Goal: Task Accomplishment & Management: Manage account settings

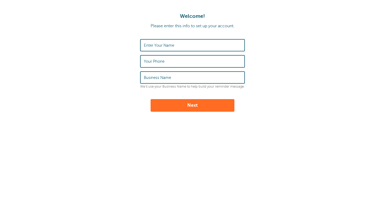
click at [166, 47] on label "Enter Your Name" at bounding box center [159, 45] width 30 height 5
click at [166, 47] on input "Enter Your Name" at bounding box center [192, 45] width 97 height 11
type input "[PERSON_NAME]"
type input "6"
type input "Peninsula European"
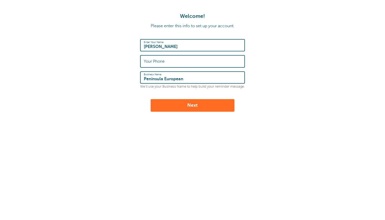
click at [161, 61] on label "Your Phone" at bounding box center [154, 61] width 21 height 5
click at [161, 61] on input "Your Phone" at bounding box center [192, 61] width 97 height 11
type input "6503493433"
click at [180, 107] on button "Next" at bounding box center [193, 105] width 84 height 13
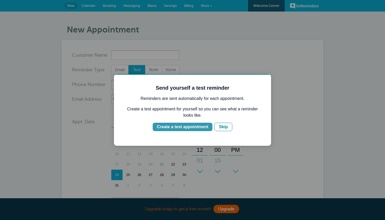
click at [203, 126] on div "Create a test appointment" at bounding box center [182, 127] width 51 height 6
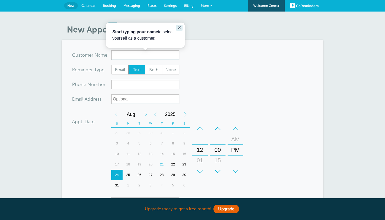
click at [181, 27] on icon "Close guide" at bounding box center [179, 28] width 4 height 4
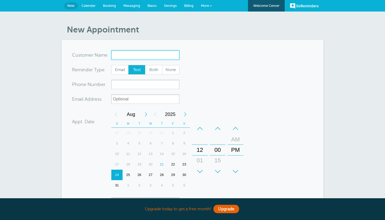
click at [132, 51] on input "x-no-autofill" at bounding box center [145, 54] width 68 height 9
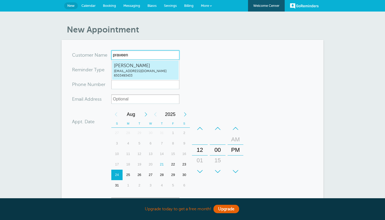
type input "praveen"
click at [212, 60] on form "You are creating a new customer. To use an existing customer select one from th…" at bounding box center [192, 157] width 241 height 215
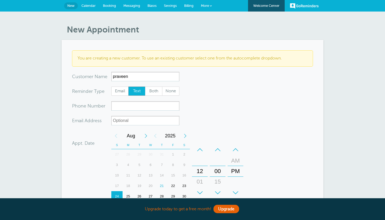
click at [138, 111] on form "You are creating a new customer. To use an existing customer select one from th…" at bounding box center [192, 168] width 241 height 236
click at [133, 108] on input "xxx-no-autofill" at bounding box center [145, 105] width 68 height 9
type input "6502766519"
click at [122, 80] on input "praveen" at bounding box center [145, 76] width 68 height 9
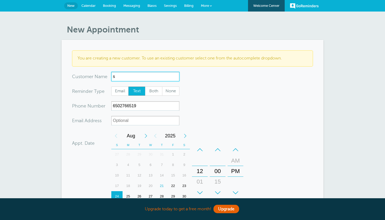
type input "sa"
type input "savannah"
click at [203, 82] on form "You are creating a new customer. To use an existing customer select one from th…" at bounding box center [192, 168] width 241 height 236
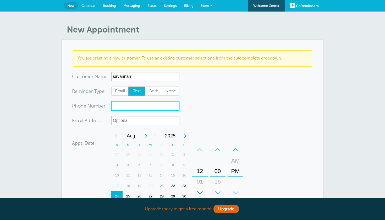
click at [135, 109] on input "xxx-no-autofill" at bounding box center [145, 105] width 68 height 9
type input "6502766519"
click at [224, 94] on form "You are creating a new customer. To use an existing customer select one from th…" at bounding box center [192, 168] width 241 height 236
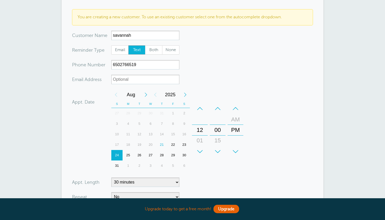
scroll to position [42, 0]
click at [174, 143] on div "22" at bounding box center [172, 143] width 11 height 10
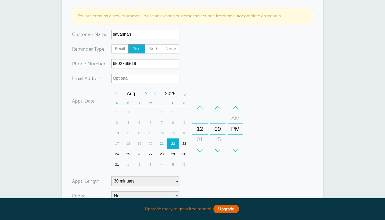
click at [199, 150] on div "+" at bounding box center [200, 150] width 16 height 10
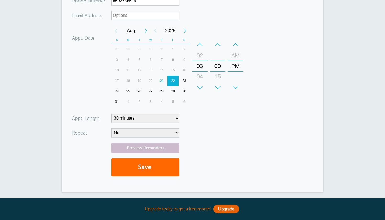
scroll to position [105, 0]
click at [180, 117] on form "You are creating a new customer. To use an existing customer select one from th…" at bounding box center [192, 63] width 241 height 236
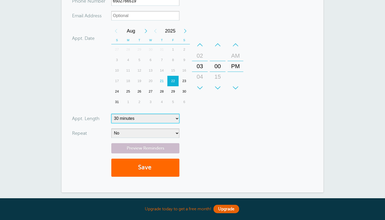
select select
click at [141, 172] on button "Save" at bounding box center [145, 168] width 68 height 18
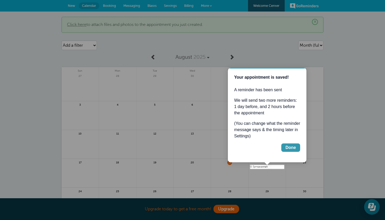
click at [286, 145] on div "Done" at bounding box center [291, 147] width 10 height 6
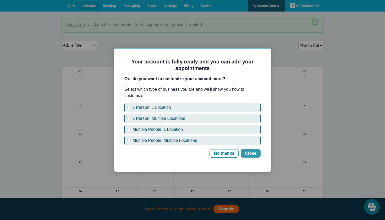
click at [254, 153] on div "Close" at bounding box center [251, 153] width 12 height 6
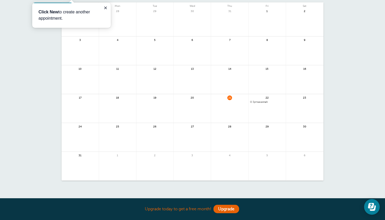
scroll to position [75, 0]
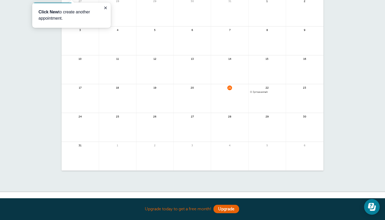
click at [259, 92] on span "3pm savannah" at bounding box center [267, 92] width 34 height 3
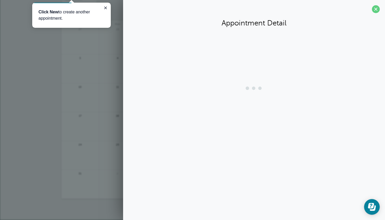
scroll to position [47, 0]
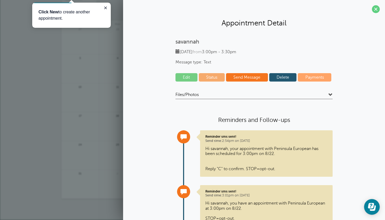
click at [184, 80] on link "Edit" at bounding box center [187, 77] width 22 height 8
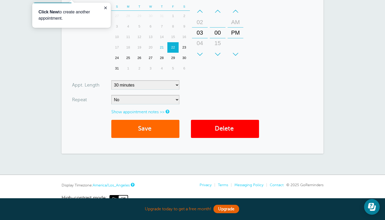
scroll to position [152, 0]
click at [150, 128] on button "Save" at bounding box center [145, 129] width 68 height 18
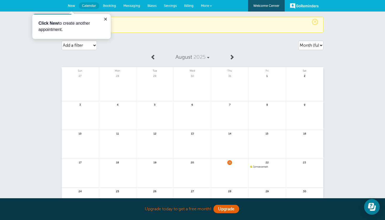
click at [262, 168] on span "3pm savannah" at bounding box center [267, 166] width 34 height 3
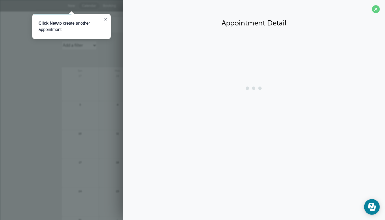
click at [262, 168] on div "Appointment Detail" at bounding box center [254, 110] width 262 height 220
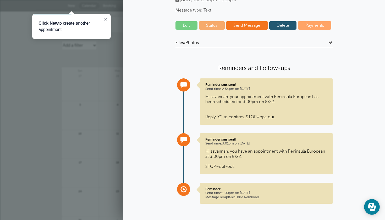
scroll to position [52, 0]
click at [105, 20] on icon "Close guide" at bounding box center [106, 19] width 4 height 4
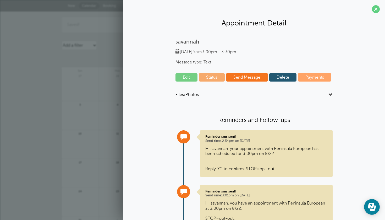
scroll to position [0, 0]
click at [375, 10] on span at bounding box center [376, 9] width 8 height 8
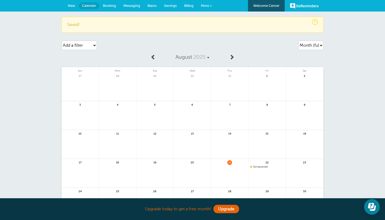
click at [263, 166] on span "3pm savannah" at bounding box center [267, 166] width 34 height 3
click at [0, 0] on div "null" at bounding box center [0, 0] width 0 height 0
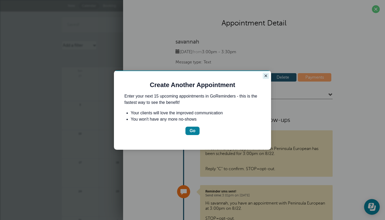
click at [267, 77] on icon "Close guide" at bounding box center [266, 76] width 4 height 4
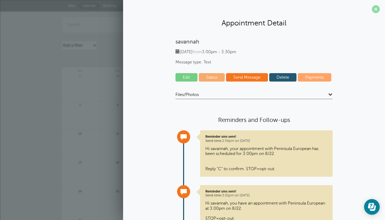
click at [377, 8] on span at bounding box center [376, 9] width 8 height 8
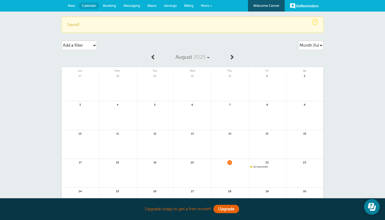
click at [175, 4] on span "Settings" at bounding box center [170, 6] width 13 height 4
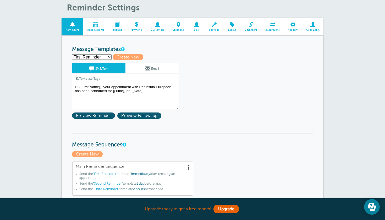
scroll to position [22, 0]
click at [148, 94] on textarea "Hi {{First Name}}, your appointment with Peninsula European has been scheduled …" at bounding box center [125, 97] width 107 height 26
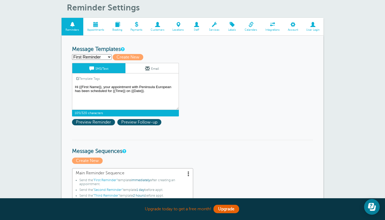
click at [144, 91] on textarea "Hi {{First Name}}, your appointment with Peninsula European has been scheduled …" at bounding box center [125, 97] width 107 height 26
click at [159, 87] on textarea "Hi {{First Name}}, your appointment with Peninsula European has been scheduled …" at bounding box center [125, 97] width 107 height 26
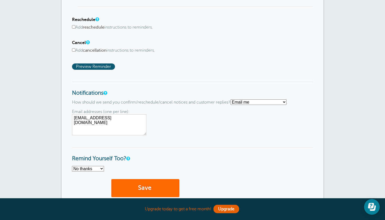
scroll to position [337, 0]
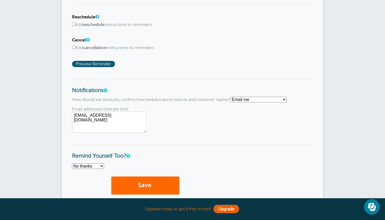
select select "4"
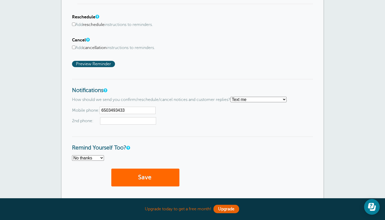
type input "6503493433"
click at [167, 117] on span "2nd phone:" at bounding box center [192, 120] width 241 height 7
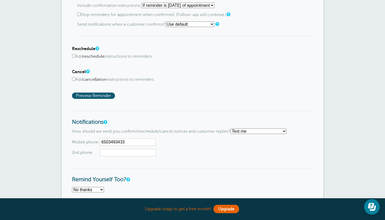
scroll to position [305, 0]
click at [77, 77] on label "Add cancellation instructions to reminders." at bounding box center [192, 79] width 241 height 5
click at [75, 78] on input "Add cancellation instructions to reminders." at bounding box center [73, 79] width 3 height 3
checkbox input "true"
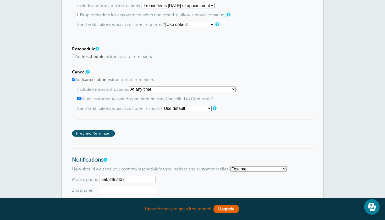
click at [153, 87] on select "At any time If reminder more than 1 day away from appointment If reminder more …" at bounding box center [182, 89] width 107 height 6
select select "2"
click at [182, 96] on label "Allow customer to switch appointment from Cancelled to Confirmed?" at bounding box center [195, 98] width 236 height 5
click at [81, 97] on input "Allow customer to switch appointment from Cancelled to Confirmed?" at bounding box center [78, 98] width 3 height 3
checkbox input "false"
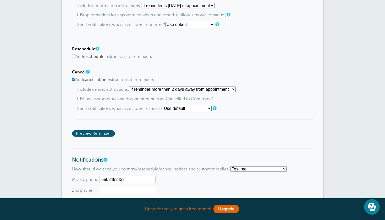
select select "4"
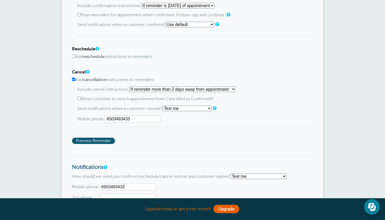
type input "6503493433"
click at [179, 122] on div "Include cancel instructions: At any time If reminder more than 1 day away from …" at bounding box center [195, 106] width 236 height 41
click at [87, 138] on span "Preview Reminder" at bounding box center [93, 141] width 43 height 6
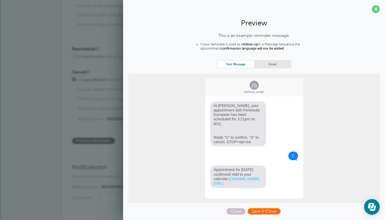
click at [258, 210] on span "Save & Close" at bounding box center [264, 211] width 33 height 6
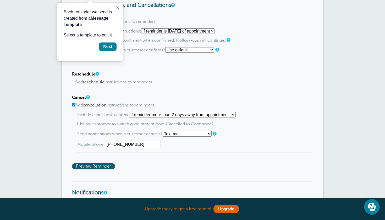
scroll to position [290, 0]
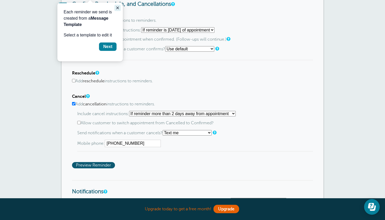
click at [116, 9] on icon "Close guide" at bounding box center [118, 8] width 4 height 4
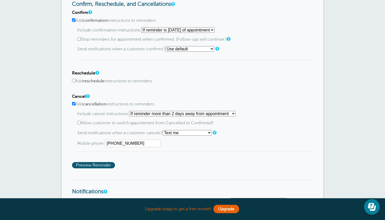
click at [105, 118] on div "Include cancel instructions: At any time If reminder more than 1 day away from …" at bounding box center [195, 131] width 236 height 41
click at [85, 122] on label "Allow customer to switch appointment from Cancelled to Confirmed?" at bounding box center [195, 123] width 236 height 5
click at [81, 122] on input "Allow customer to switch appointment from Cancelled to Confirmed?" at bounding box center [78, 122] width 3 height 3
click at [105, 162] on span "Preview Reminder" at bounding box center [93, 165] width 43 height 6
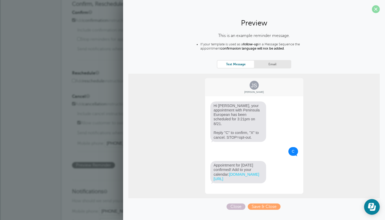
click at [377, 11] on span at bounding box center [376, 9] width 8 height 8
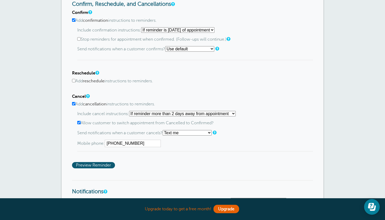
click at [79, 121] on input "Allow customer to switch appointment from Cancelled to Confirmed?" at bounding box center [78, 122] width 3 height 3
checkbox input "false"
click at [96, 163] on span "Preview Reminder" at bounding box center [93, 165] width 43 height 6
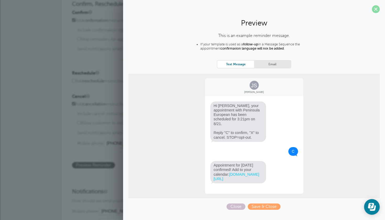
click at [378, 10] on span at bounding box center [376, 9] width 8 height 8
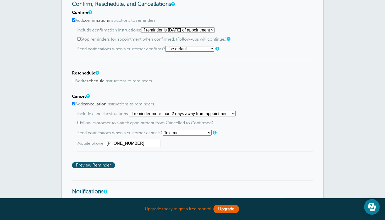
click at [104, 79] on b "reschedule" at bounding box center [94, 81] width 22 height 5
click at [75, 79] on input "Add reschedule instructions to reminders." at bounding box center [73, 80] width 3 height 3
checkbox input "true"
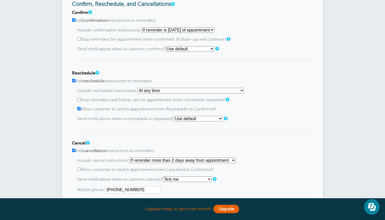
click at [176, 97] on label "Stop reminders and follow-ups for appointment when reschedule requested." at bounding box center [195, 99] width 236 height 5
click at [81, 98] on input "Stop reminders and follow-ups for appointment when reschedule requested." at bounding box center [78, 99] width 3 height 3
click at [176, 97] on label "Stop reminders and follow-ups for appointment when reschedule requested." at bounding box center [195, 99] width 236 height 5
click at [81, 98] on input "Stop reminders and follow-ups for appointment when reschedule requested." at bounding box center [78, 99] width 3 height 3
checkbox input "false"
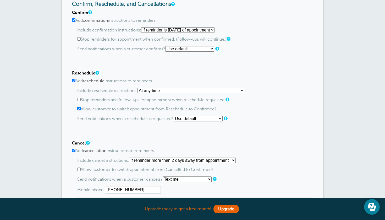
click at [147, 79] on label "Add reschedule instructions to reminders." at bounding box center [192, 81] width 241 height 5
click at [75, 79] on input "Add reschedule instructions to reminders." at bounding box center [73, 80] width 3 height 3
checkbox input "false"
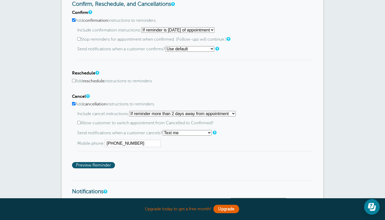
click at [181, 121] on label "Allow customer to switch appointment from Cancelled to Confirmed?" at bounding box center [195, 123] width 236 height 5
click at [81, 121] on input "Allow customer to switch appointment from Cancelled to Confirmed?" at bounding box center [78, 122] width 3 height 3
click at [181, 121] on label "Allow customer to switch appointment from Cancelled to Confirmed?" at bounding box center [195, 123] width 236 height 5
click at [81, 121] on input "Allow customer to switch appointment from Cancelled to Confirmed?" at bounding box center [78, 122] width 3 height 3
checkbox input "false"
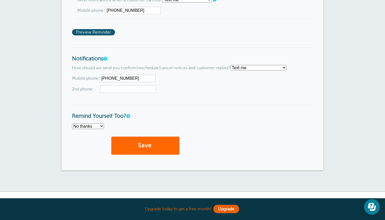
scroll to position [430, 0]
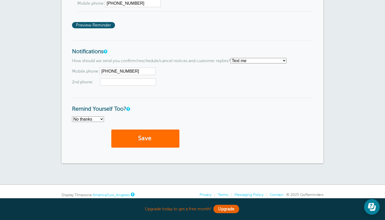
click at [130, 135] on button "Save" at bounding box center [145, 138] width 68 height 18
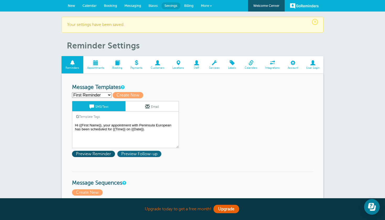
click at [132, 155] on span "Preview Follow-up" at bounding box center [139, 154] width 44 height 6
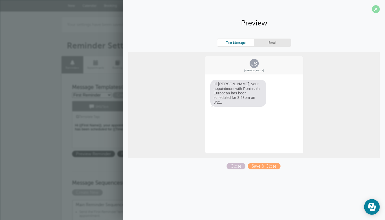
click at [375, 12] on span at bounding box center [376, 9] width 8 height 8
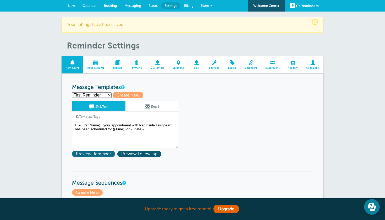
click at [99, 153] on span "Preview Reminder" at bounding box center [93, 154] width 43 height 6
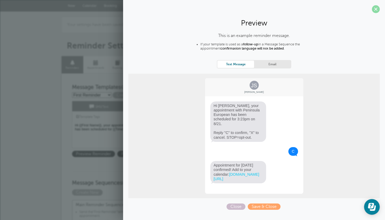
click at [379, 11] on span at bounding box center [376, 9] width 8 height 8
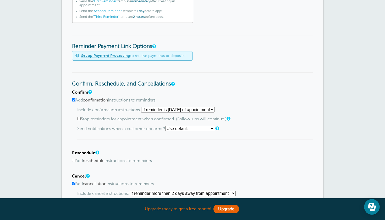
scroll to position [211, 0]
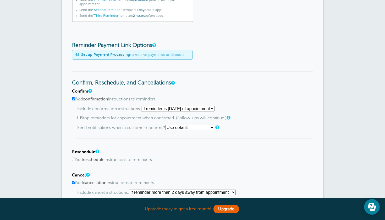
click at [199, 127] on select "Use default Text me Email me Don't send notifications" at bounding box center [189, 128] width 49 height 6
select select "0"
click at [184, 97] on label "Add confirmation instructions to reminders." at bounding box center [192, 99] width 241 height 5
click at [75, 97] on input "Add confirmation instructions to reminders." at bounding box center [73, 98] width 3 height 3
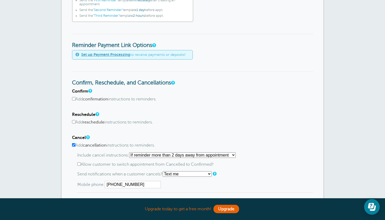
click at [144, 98] on label "Add confirmation instructions to reminders." at bounding box center [192, 99] width 241 height 5
click at [75, 98] on input "Add confirmation instructions to reminders." at bounding box center [73, 98] width 3 height 3
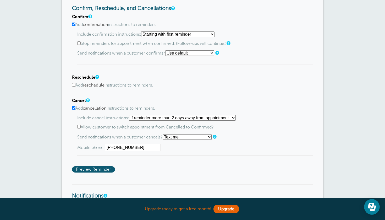
scroll to position [288, 0]
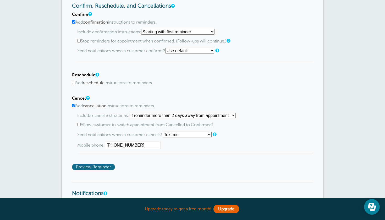
click at [105, 166] on span "Preview Reminder" at bounding box center [93, 167] width 43 height 6
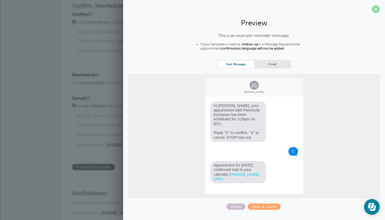
click at [375, 7] on span at bounding box center [376, 9] width 8 height 8
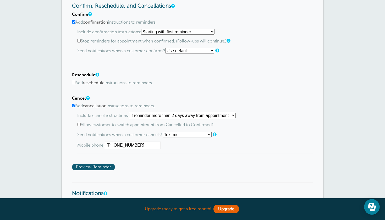
click at [132, 20] on label "Add confirmation instructions to reminders." at bounding box center [192, 22] width 241 height 5
click at [75, 20] on input "Add confirmation instructions to reminders." at bounding box center [73, 21] width 3 height 3
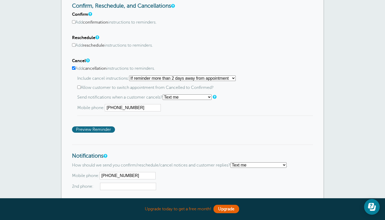
click at [100, 126] on span "Preview Reminder" at bounding box center [93, 129] width 43 height 6
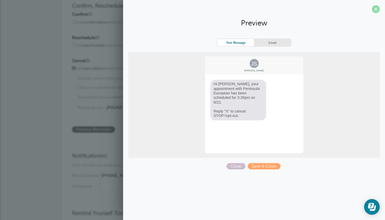
click at [377, 10] on span at bounding box center [376, 9] width 8 height 8
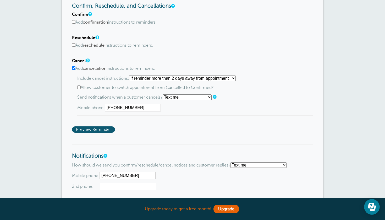
click at [95, 20] on b "confirmation" at bounding box center [95, 22] width 25 height 5
click at [75, 20] on input "Add confirmation instructions to reminders." at bounding box center [73, 21] width 3 height 3
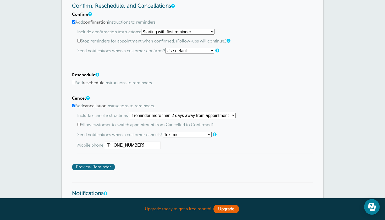
click at [96, 164] on span "Preview Reminder" at bounding box center [93, 167] width 43 height 6
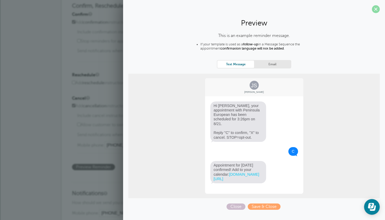
click at [376, 11] on span at bounding box center [376, 9] width 8 height 8
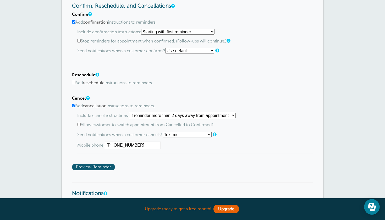
click at [115, 20] on label "Add confirmation instructions to reminders." at bounding box center [192, 22] width 241 height 5
click at [75, 20] on input "Add confirmation instructions to reminders." at bounding box center [73, 21] width 3 height 3
checkbox input "false"
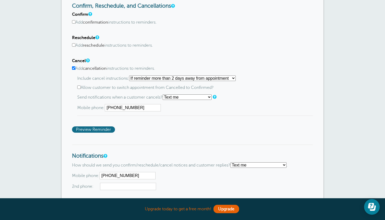
click at [99, 127] on span "Preview Reminder" at bounding box center [93, 129] width 43 height 6
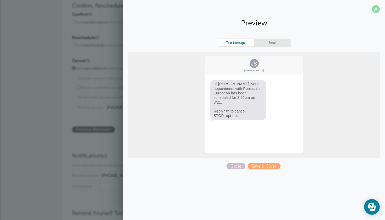
click at [376, 9] on span at bounding box center [376, 9] width 8 height 8
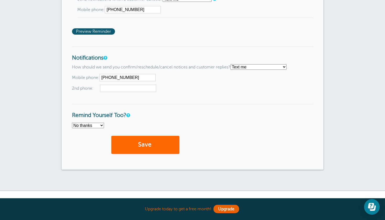
scroll to position [387, 0]
click at [161, 144] on button "Save" at bounding box center [145, 144] width 68 height 18
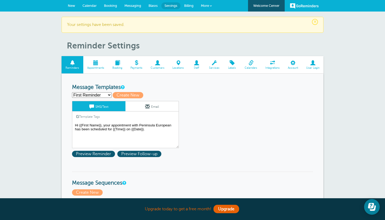
click at [116, 61] on span at bounding box center [117, 62] width 18 height 5
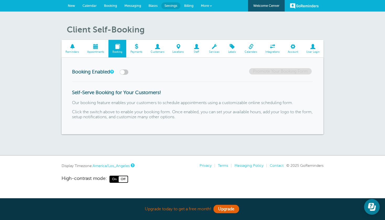
click at [278, 46] on span at bounding box center [273, 46] width 23 height 5
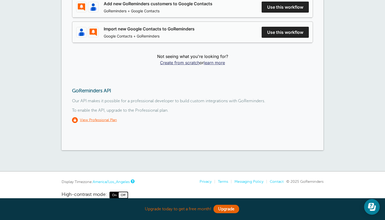
scroll to position [225, 0]
click at [176, 63] on link "Create from scratch" at bounding box center [180, 62] width 40 height 5
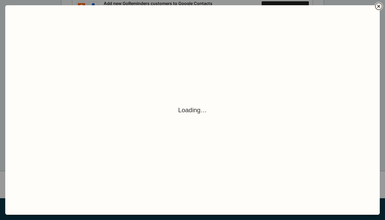
click at [380, 8] on icon "Close" at bounding box center [378, 6] width 3 height 3
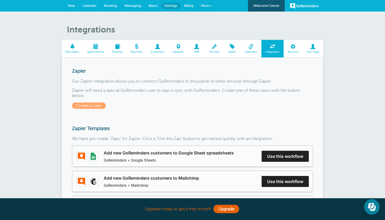
scroll to position [0, 0]
click at [257, 52] on span "Calendars" at bounding box center [250, 51] width 15 height 3
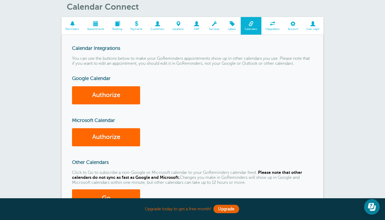
scroll to position [30, 0]
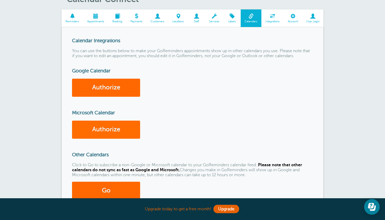
click at [114, 127] on link "Authorize" at bounding box center [106, 130] width 68 height 18
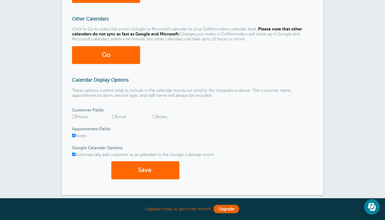
scroll to position [182, 0]
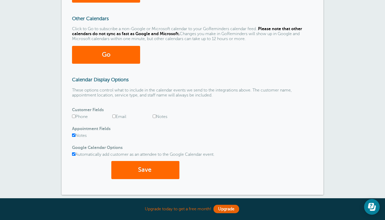
click at [118, 152] on label "Automatically add customer as an attendee to the Google Calendar event." at bounding box center [143, 154] width 143 height 5
click at [75, 152] on input "Automatically add customer as an attendee to the Google Calendar event." at bounding box center [73, 153] width 3 height 3
checkbox input "false"
click at [137, 165] on button "Save" at bounding box center [145, 170] width 68 height 18
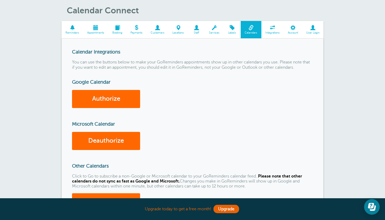
scroll to position [35, 0]
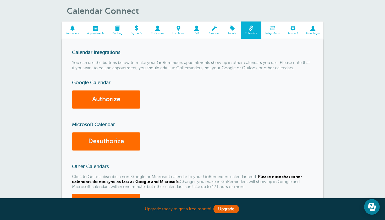
click at [115, 134] on link "Deauthorize" at bounding box center [106, 141] width 68 height 18
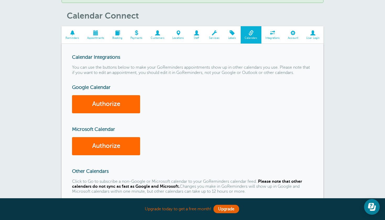
scroll to position [37, 0]
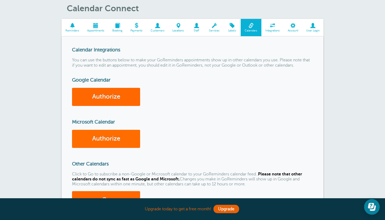
click at [121, 130] on link "Authorize" at bounding box center [106, 139] width 68 height 18
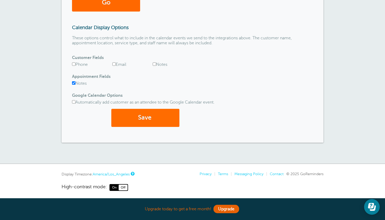
scroll to position [234, 0]
click at [153, 114] on span "submit" at bounding box center [152, 117] width 2 height 7
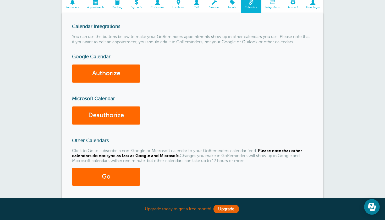
scroll to position [61, 0]
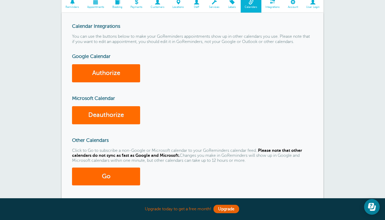
click at [116, 111] on link "Deauthorize" at bounding box center [106, 115] width 68 height 18
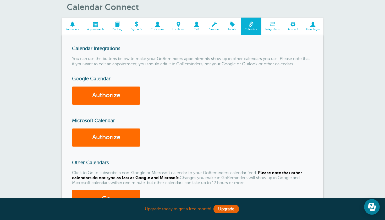
click at [108, 134] on link "Authorize" at bounding box center [106, 137] width 68 height 18
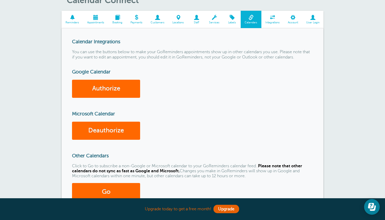
scroll to position [51, 0]
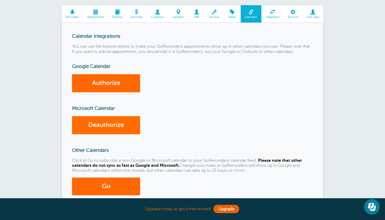
click at [119, 126] on link "Deauthorize" at bounding box center [106, 125] width 68 height 18
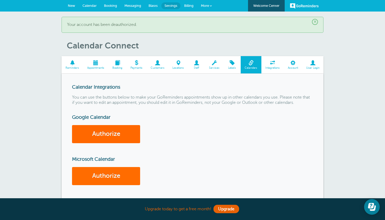
click at [113, 172] on link "Authorize" at bounding box center [106, 176] width 68 height 18
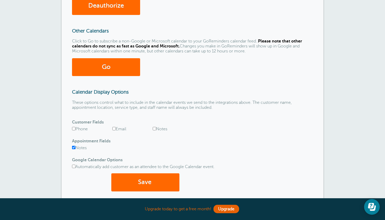
scroll to position [171, 0]
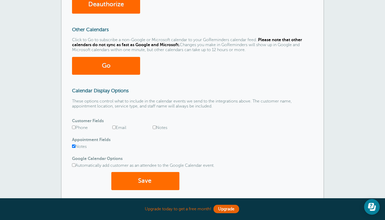
click at [144, 175] on button "Save" at bounding box center [145, 181] width 68 height 18
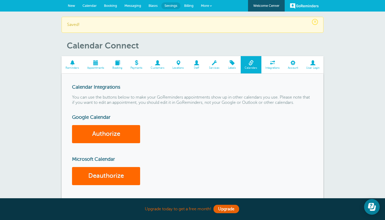
click at [94, 3] on link "Calendar" at bounding box center [89, 6] width 21 height 12
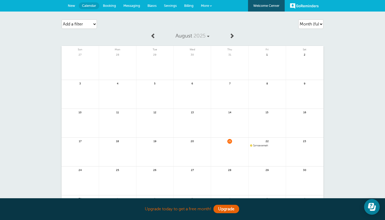
click at [263, 146] on span "3pm savannah" at bounding box center [267, 145] width 34 height 3
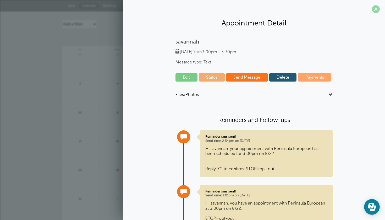
click at [376, 11] on span at bounding box center [376, 9] width 8 height 8
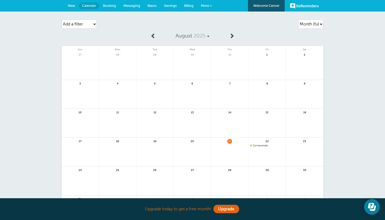
click at [168, 4] on span "Settings" at bounding box center [170, 6] width 13 height 4
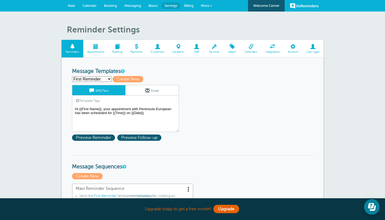
click at [251, 50] on span "Calendars" at bounding box center [250, 51] width 15 height 3
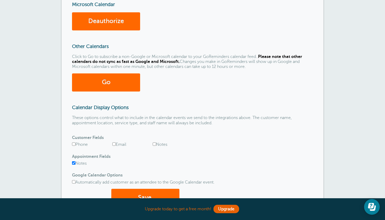
scroll to position [160, 0]
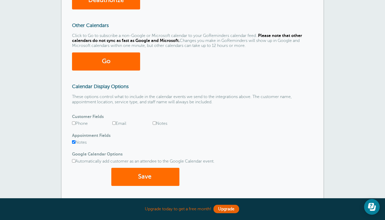
click at [153, 178] on button "Save" at bounding box center [145, 177] width 68 height 18
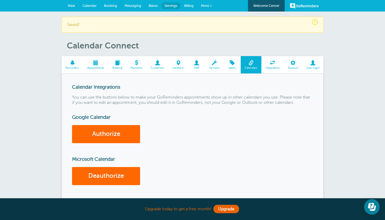
click at [121, 67] on span "Booking" at bounding box center [117, 67] width 13 height 3
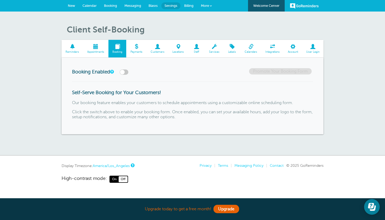
click at [92, 47] on span at bounding box center [95, 46] width 25 height 5
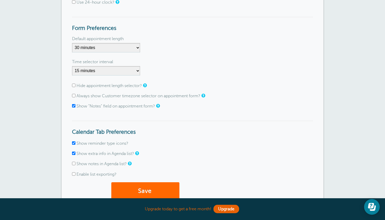
scroll to position [81, 0]
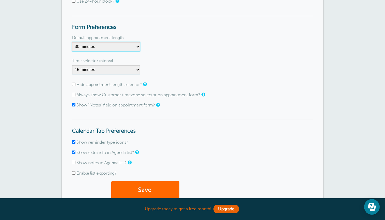
select select
click at [136, 185] on button "Save" at bounding box center [145, 190] width 68 height 18
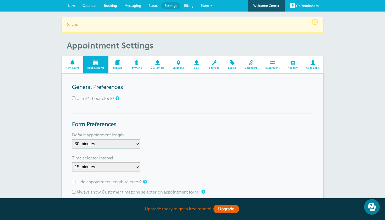
click at [107, 5] on span "Booking" at bounding box center [110, 6] width 13 height 4
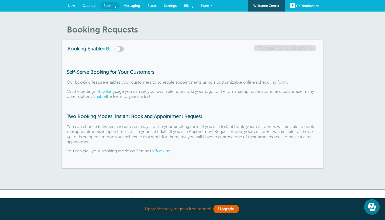
click at [90, 3] on link "Calendar" at bounding box center [89, 6] width 21 height 12
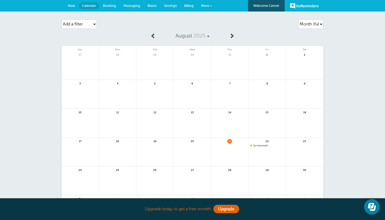
click at [262, 153] on link at bounding box center [267, 159] width 37 height 23
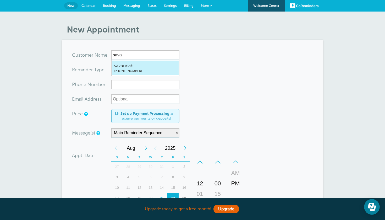
click at [164, 73] on span "(650) 276-6519" at bounding box center [145, 71] width 63 height 4
type input "savannah6502766519"
type input "savannah"
type input "(650) 276-6519"
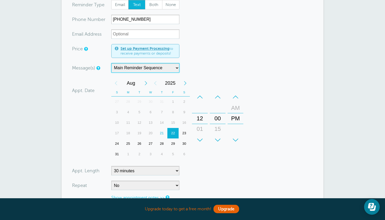
scroll to position [68, 0]
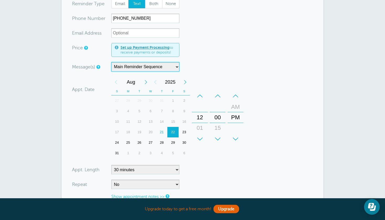
click at [201, 140] on div "+" at bounding box center [200, 139] width 16 height 10
click at [219, 138] on div "+" at bounding box center [218, 139] width 16 height 10
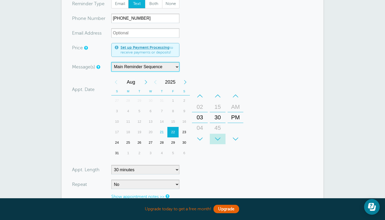
click at [219, 138] on div "+" at bounding box center [218, 139] width 16 height 10
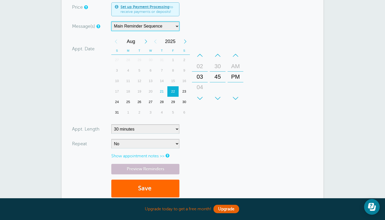
scroll to position [122, 0]
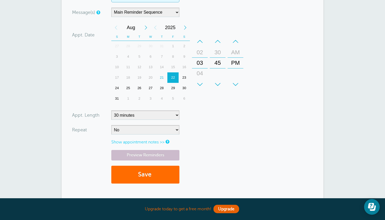
click at [150, 172] on button "Save" at bounding box center [145, 175] width 68 height 18
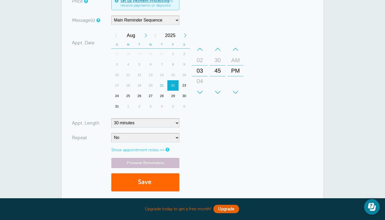
scroll to position [180, 0]
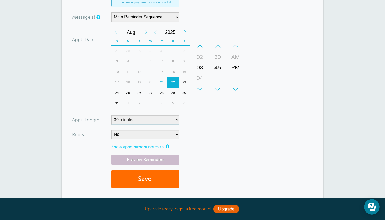
click at [143, 179] on button "Save" at bounding box center [145, 179] width 68 height 18
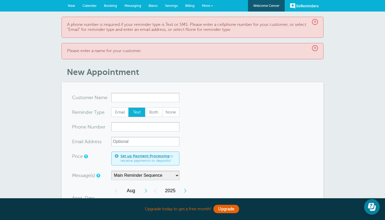
click at [88, 5] on span "Calendar" at bounding box center [90, 6] width 14 height 4
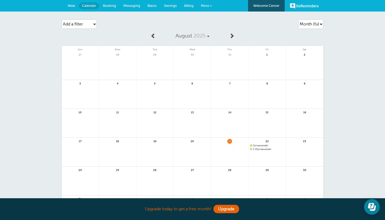
click at [262, 150] on span "3:45pm savannah" at bounding box center [267, 149] width 34 height 3
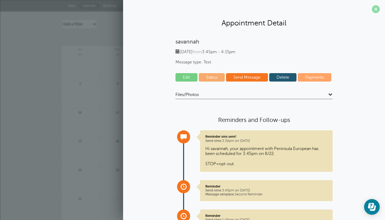
click at [377, 11] on span at bounding box center [376, 9] width 8 height 8
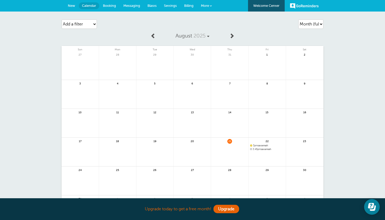
click at [110, 6] on span "Booking" at bounding box center [109, 6] width 13 height 4
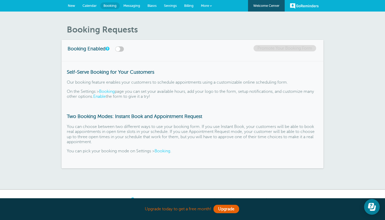
click at [128, 8] on link "Messaging" at bounding box center [132, 6] width 24 height 12
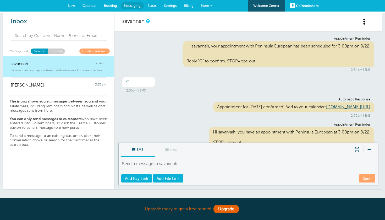
scroll to position [106, 0]
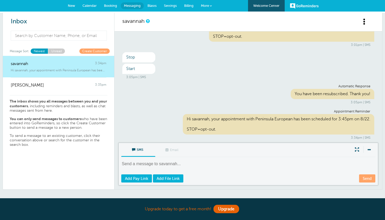
click at [171, 7] on span "Settings" at bounding box center [170, 6] width 13 height 4
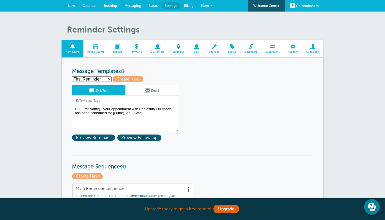
click at [250, 49] on span at bounding box center [251, 46] width 21 height 5
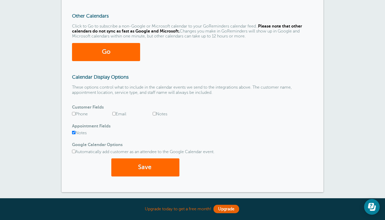
scroll to position [169, 0]
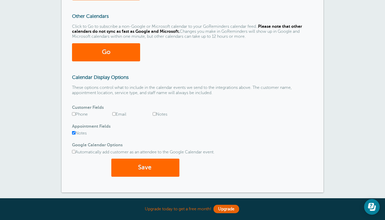
click at [139, 113] on div "Email" at bounding box center [130, 114] width 37 height 5
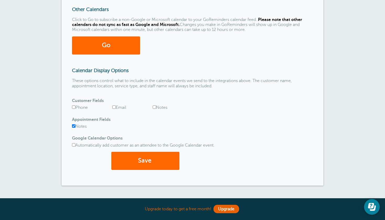
scroll to position [182, 0]
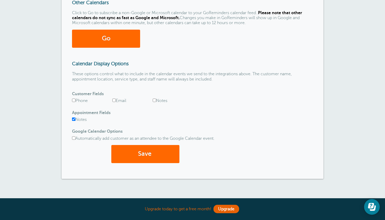
click at [158, 99] on label "Notes" at bounding box center [160, 100] width 15 height 5
click at [156, 99] on input "Notes" at bounding box center [154, 100] width 3 height 3
checkbox input "true"
click at [150, 149] on button "Save" at bounding box center [145, 154] width 68 height 18
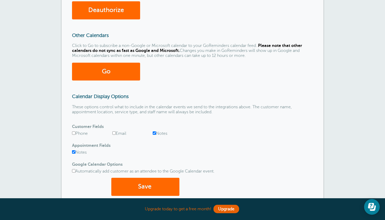
scroll to position [183, 0]
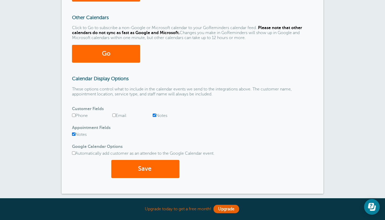
click at [157, 116] on label "Notes" at bounding box center [160, 115] width 15 height 5
click at [156, 116] on input "Notes" at bounding box center [154, 114] width 3 height 3
checkbox input "false"
click at [140, 165] on button "Save" at bounding box center [145, 169] width 68 height 18
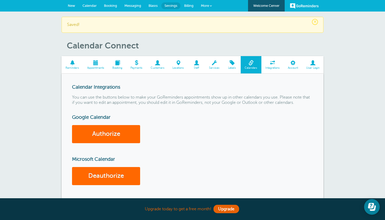
click at [111, 6] on span "Booking" at bounding box center [110, 6] width 13 height 4
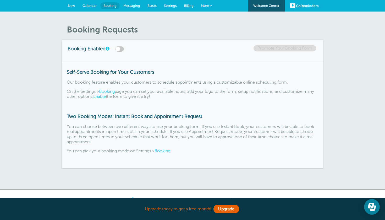
click at [85, 2] on link "Calendar" at bounding box center [89, 6] width 21 height 12
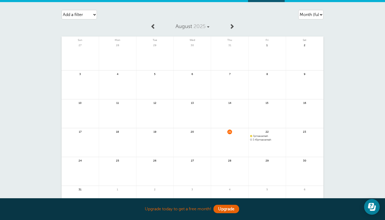
scroll to position [28, 0]
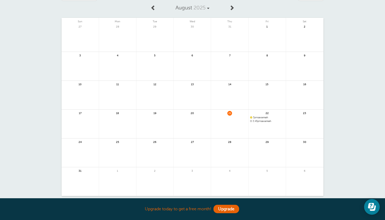
click at [264, 152] on link at bounding box center [267, 155] width 37 height 23
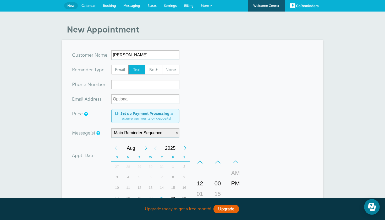
type input "[PERSON_NAME]"
click at [236, 64] on form "You are creating a new customer. To use an existing customer select one from th…" at bounding box center [192, 179] width 241 height 259
click at [142, 86] on input "xxx-no-autofill" at bounding box center [145, 84] width 68 height 9
type input "4154208880"
click at [202, 103] on form "You are creating a new customer. To use an existing customer select one from th…" at bounding box center [192, 179] width 241 height 259
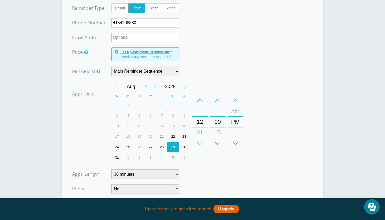
scroll to position [64, 0]
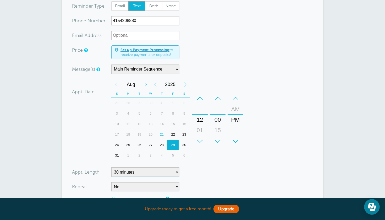
click at [200, 140] on div "+" at bounding box center [200, 141] width 16 height 10
click at [274, 56] on form "You are creating a new customer. To use an existing customer select one from th…" at bounding box center [192, 116] width 241 height 259
select select
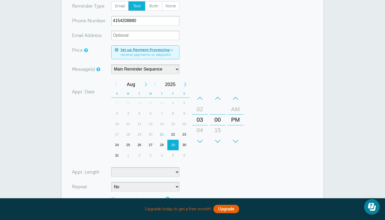
click at [267, 152] on form "You are creating a new customer. To use an existing customer select one from th…" at bounding box center [192, 116] width 241 height 259
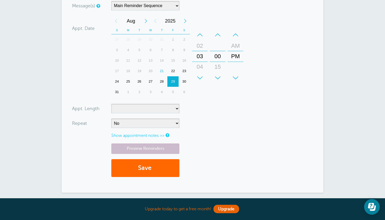
scroll to position [128, 0]
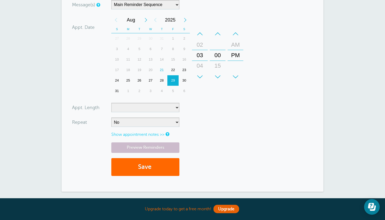
click at [156, 133] on link "Show appointment notes >>" at bounding box center [137, 134] width 53 height 5
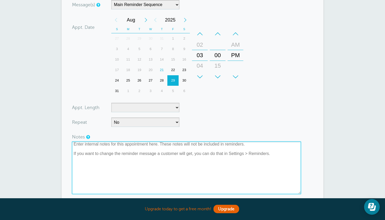
click at [144, 152] on textarea at bounding box center [186, 168] width 229 height 52
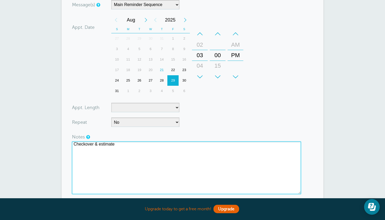
type textarea "Checkover & estimate"
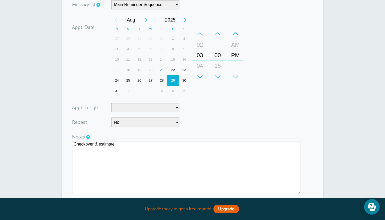
click at [257, 127] on form "You are creating a new customer. To use an existing customer select one from th…" at bounding box center [192, 80] width 241 height 316
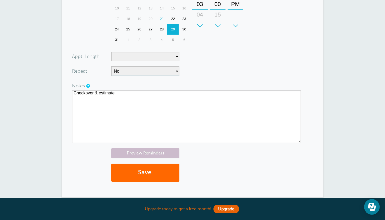
scroll to position [197, 0]
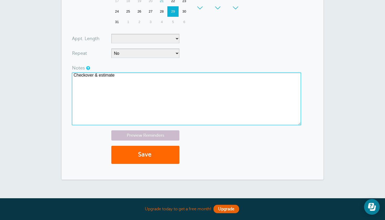
click at [145, 89] on textarea "Checkover & estimate" at bounding box center [186, 99] width 229 height 52
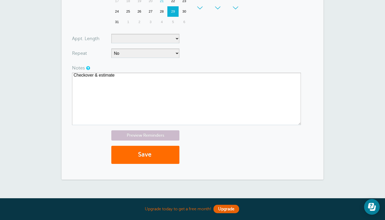
click at [148, 155] on button "Save" at bounding box center [145, 155] width 68 height 18
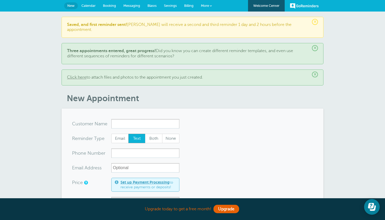
click at [90, 8] on link "Calendar" at bounding box center [88, 6] width 21 height 12
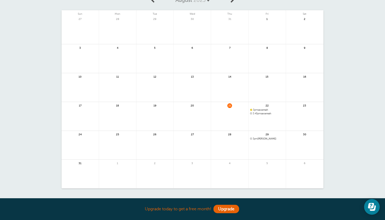
scroll to position [44, 0]
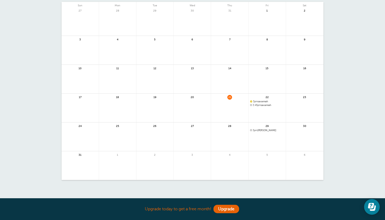
click at [267, 131] on span "3pm [PERSON_NAME]" at bounding box center [267, 130] width 34 height 3
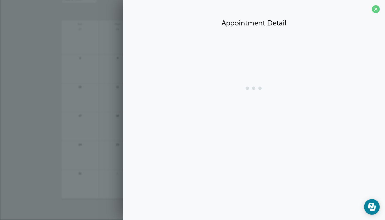
click at [267, 131] on section "Appointment Detail" at bounding box center [254, 76] width 262 height 153
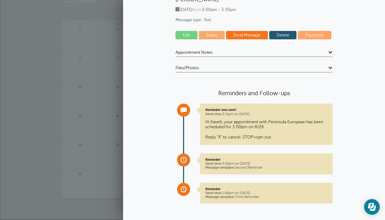
scroll to position [42, 0]
click at [328, 50] on h4 "Appointment Notes" at bounding box center [254, 53] width 157 height 7
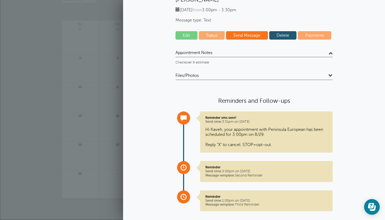
click at [328, 50] on h4 "Appointment Notes" at bounding box center [254, 53] width 157 height 7
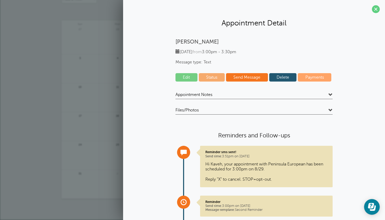
scroll to position [0, 0]
click at [376, 7] on span at bounding box center [376, 9] width 8 height 8
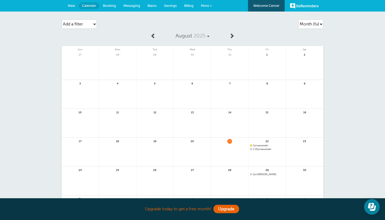
click at [111, 6] on span "Booking" at bounding box center [109, 6] width 13 height 4
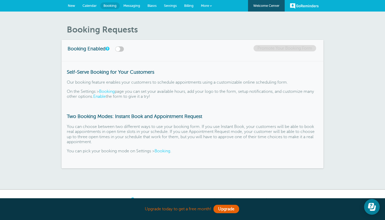
click at [170, 7] on span "Settings" at bounding box center [170, 6] width 13 height 4
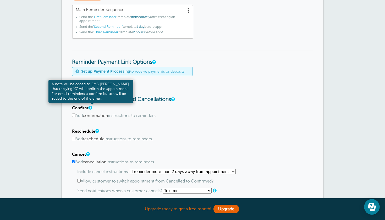
scroll to position [180, 0]
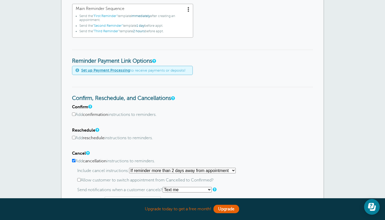
click at [74, 114] on input "Add confirmation instructions to reminders." at bounding box center [73, 113] width 3 height 3
checkbox input "true"
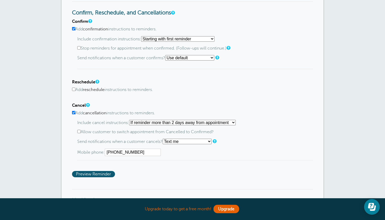
scroll to position [268, 0]
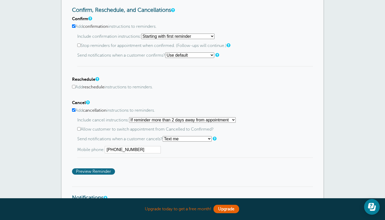
click at [100, 168] on span "Preview Reminder" at bounding box center [93, 171] width 43 height 6
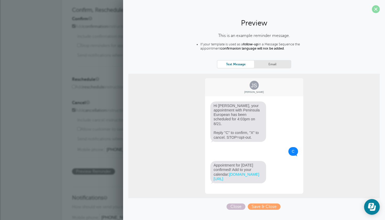
click at [377, 9] on span at bounding box center [376, 9] width 8 height 8
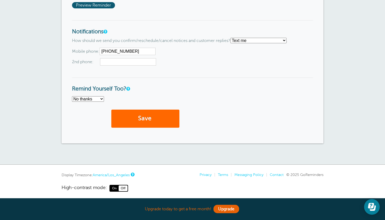
scroll to position [434, 0]
click at [153, 118] on span "submit" at bounding box center [152, 118] width 2 height 7
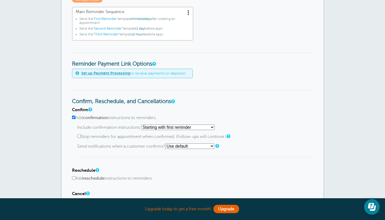
scroll to position [193, 0]
select select "4"
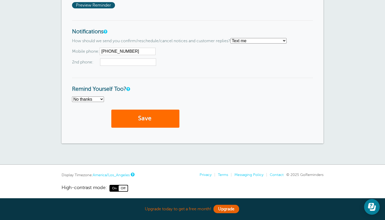
scroll to position [457, 0]
click at [146, 118] on button "Save" at bounding box center [145, 119] width 68 height 18
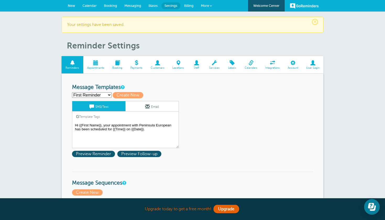
click at [95, 6] on span "Calendar" at bounding box center [90, 6] width 14 height 4
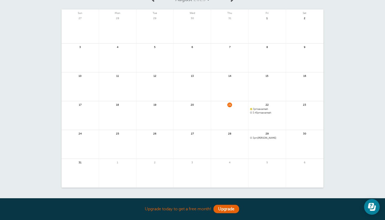
scroll to position [37, 0]
click at [163, 170] on link at bounding box center [155, 175] width 37 height 23
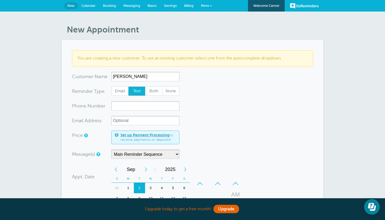
type input "[PERSON_NAME]"
click at [231, 85] on form "You are creating a new customer. To use an existing customer select one from th…" at bounding box center [192, 190] width 241 height 280
click at [137, 108] on input "xxx-no-autofill" at bounding box center [145, 105] width 68 height 9
type input "1(949)422-6889"
click at [199, 93] on form "You are creating a new customer. To use an existing customer select one from th…" at bounding box center [192, 190] width 241 height 280
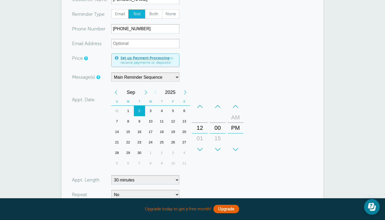
scroll to position [77, 0]
click at [202, 104] on div "–" at bounding box center [200, 106] width 16 height 10
click at [201, 106] on div "–" at bounding box center [200, 106] width 16 height 10
click at [234, 109] on div "–" at bounding box center [236, 106] width 16 height 10
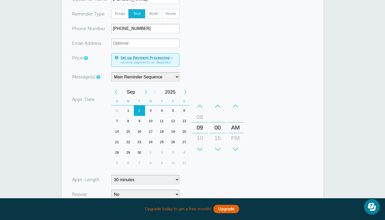
click at [248, 90] on form "You are creating a new customer. To use an existing customer select one from th…" at bounding box center [192, 113] width 241 height 280
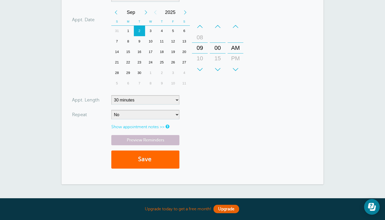
scroll to position [160, 0]
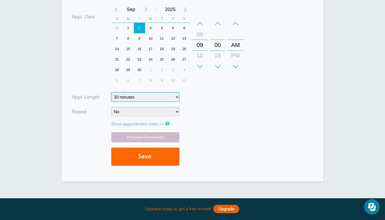
select select
click at [155, 122] on link "Show appointment notes >>" at bounding box center [137, 124] width 53 height 5
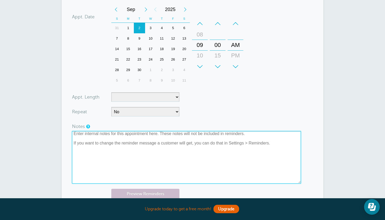
click at [144, 148] on textarea at bounding box center [186, 157] width 229 height 52
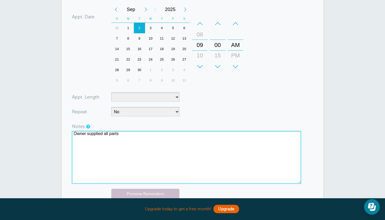
click at [102, 131] on textarea "Owner supplied all parts" at bounding box center [186, 157] width 229 height 52
click at [151, 135] on textarea "Owner supplying all parts" at bounding box center [186, 157] width 229 height 52
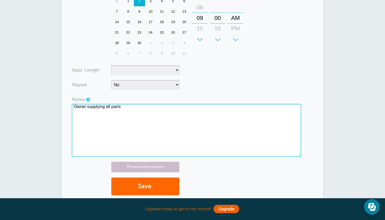
scroll to position [192, 0]
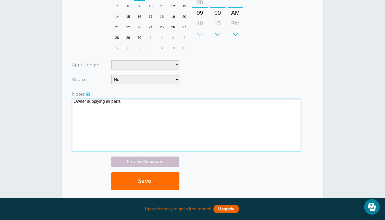
type textarea "Owner supplying all parts"
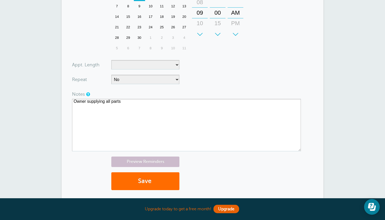
click at [153, 182] on span "submit" at bounding box center [152, 180] width 2 height 7
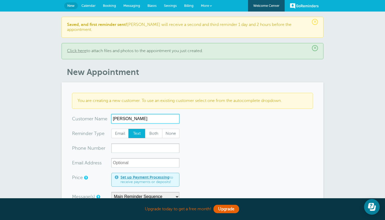
type input "[PERSON_NAME]"
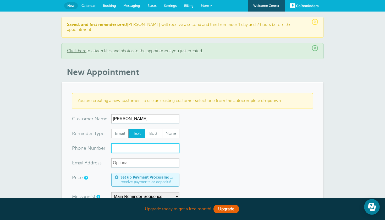
click at [172, 143] on input "xxx-no-autofill" at bounding box center [145, 147] width 68 height 9
type input "6508159841"
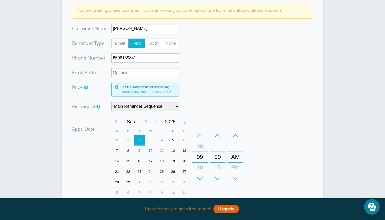
scroll to position [91, 0]
click at [138, 147] on div "9" at bounding box center [139, 150] width 11 height 10
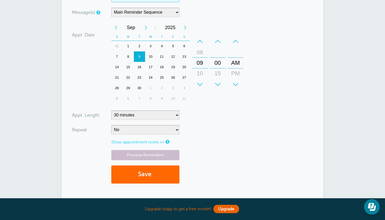
scroll to position [185, 0]
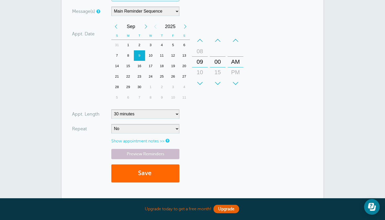
click at [144, 139] on link "Show appointment notes >>" at bounding box center [137, 141] width 53 height 5
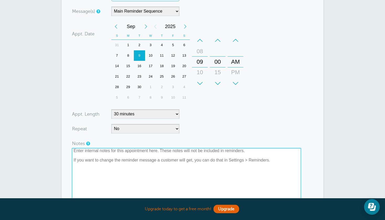
click at [139, 153] on textarea at bounding box center [186, 174] width 229 height 52
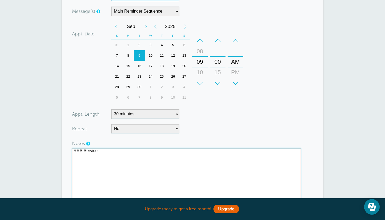
type textarea "RRS Service"
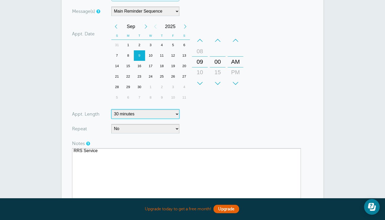
select select
click at [219, 103] on form "You are creating a new customer. To use an existing customer select one from th…" at bounding box center [192, 75] width 241 height 337
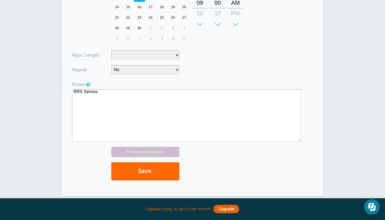
scroll to position [245, 0]
click at [172, 147] on link "Preview Reminders" at bounding box center [145, 151] width 68 height 10
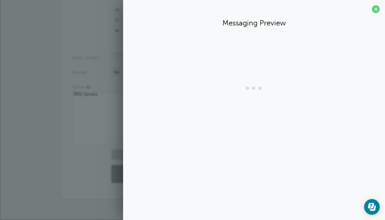
scroll to position [235, 0]
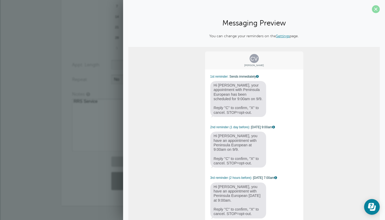
click at [376, 10] on span at bounding box center [376, 9] width 8 height 8
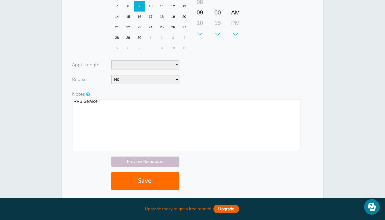
click at [153, 177] on span "submit" at bounding box center [152, 180] width 2 height 7
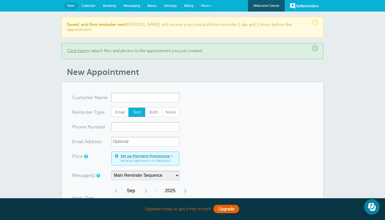
click at [90, 7] on span "Calendar" at bounding box center [89, 6] width 14 height 4
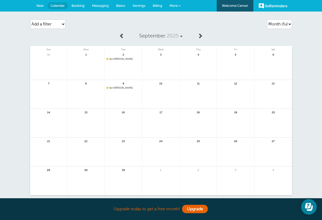
click at [3, 32] on div "Agenda Day Week Month (full view) Month (condensed) Add a filter Customer Searc…" at bounding box center [161, 114] width 322 height 205
